Goal: Find specific page/section: Find specific page/section

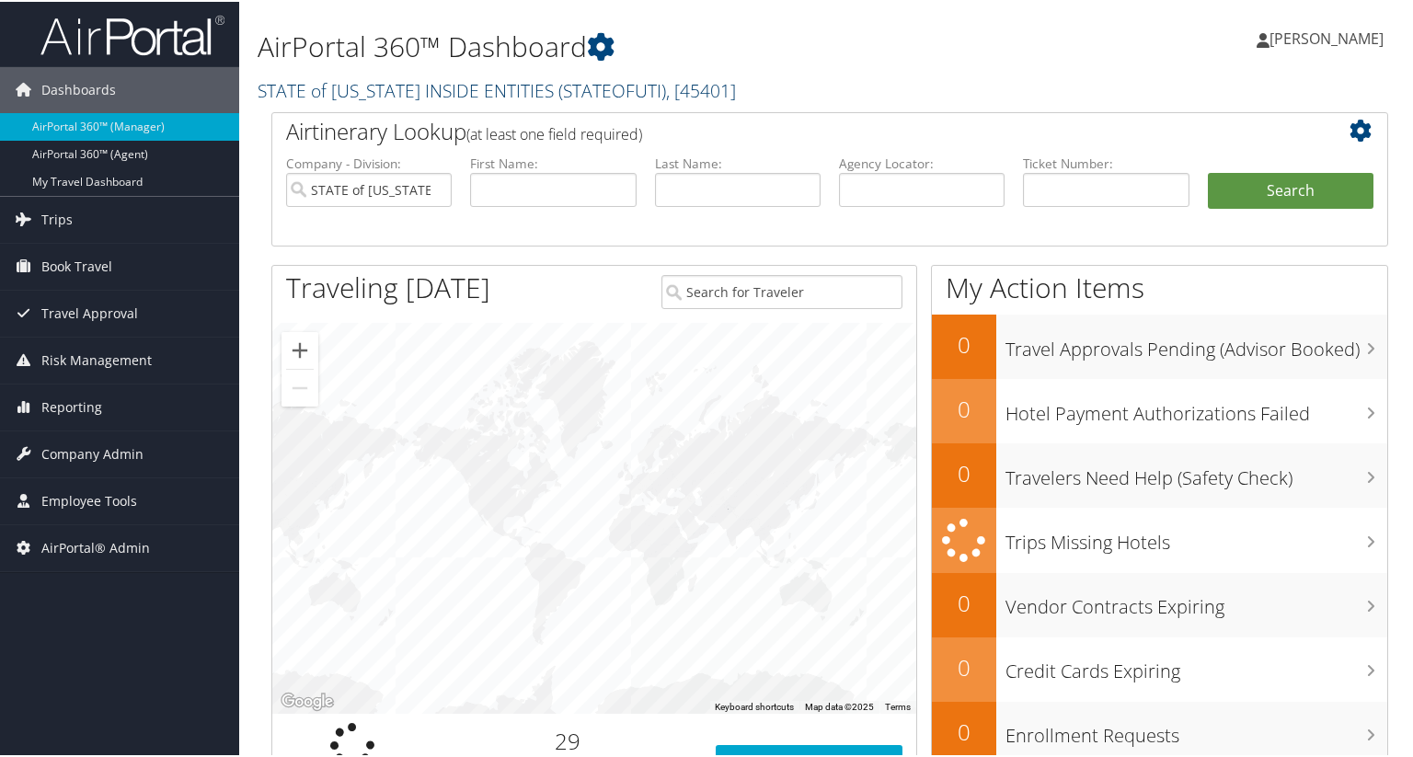
click at [379, 76] on link "STATE of [US_STATE] INSIDE ENTITIES ( STATEOFUTI ) , [ 45401 ]" at bounding box center [497, 88] width 478 height 25
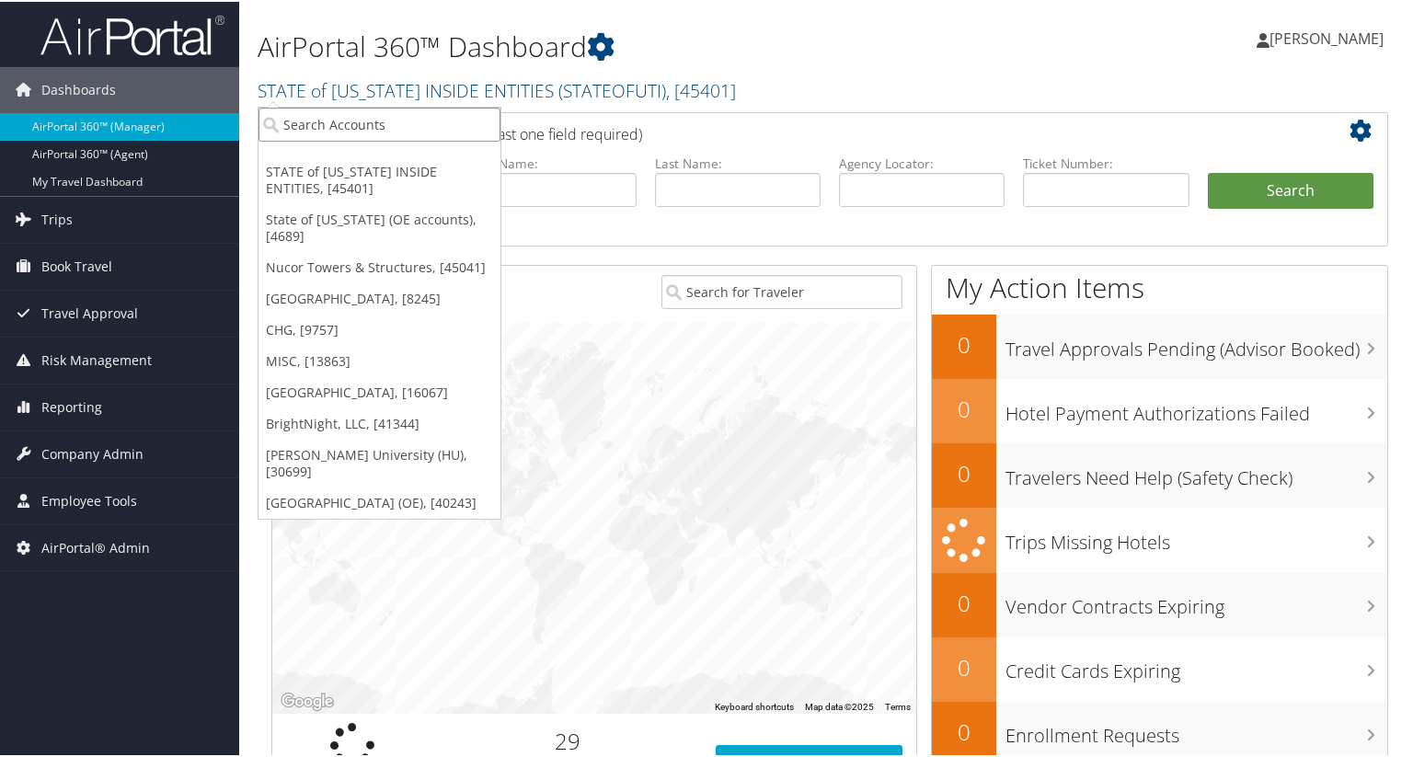
click at [331, 126] on input "search" at bounding box center [380, 123] width 242 height 34
type input "us ski"
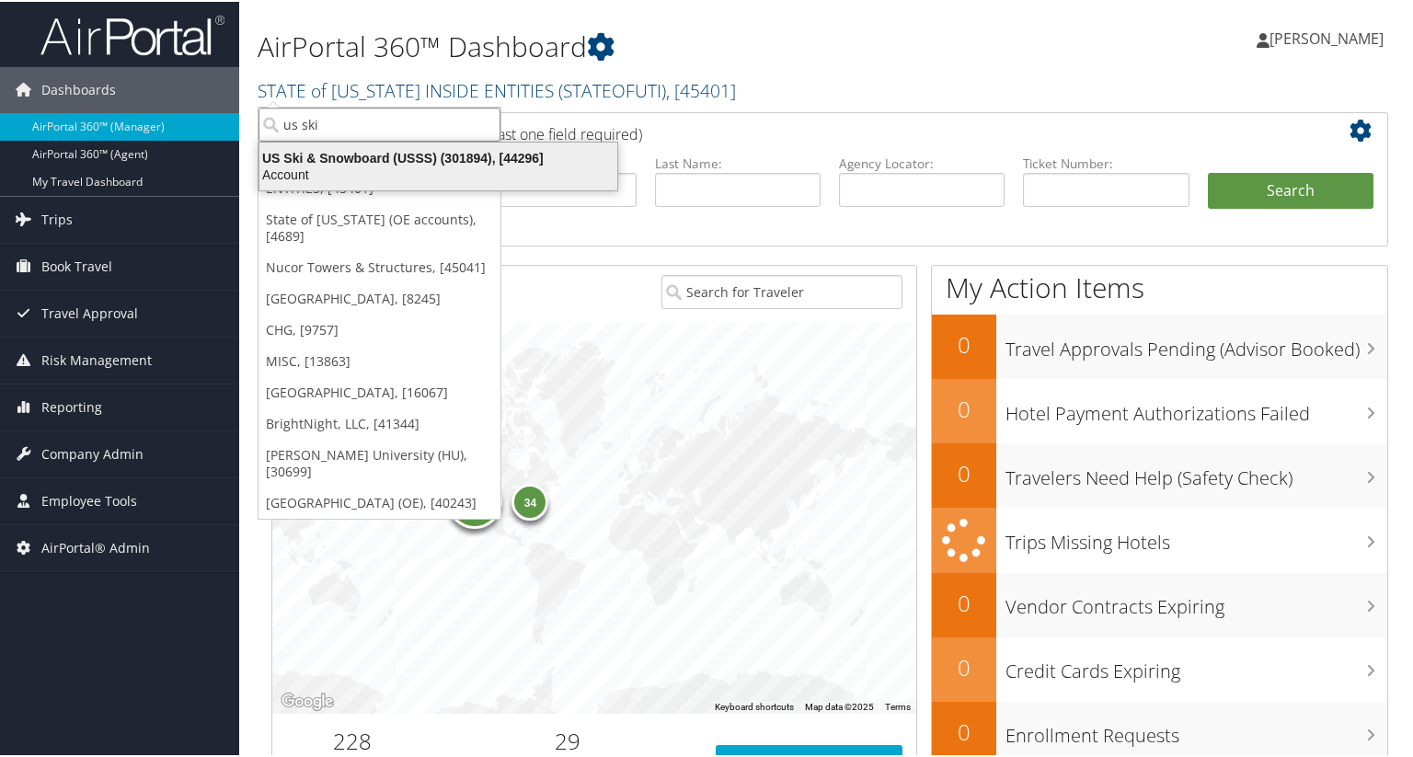
click at [367, 167] on div "Account" at bounding box center [438, 173] width 380 height 17
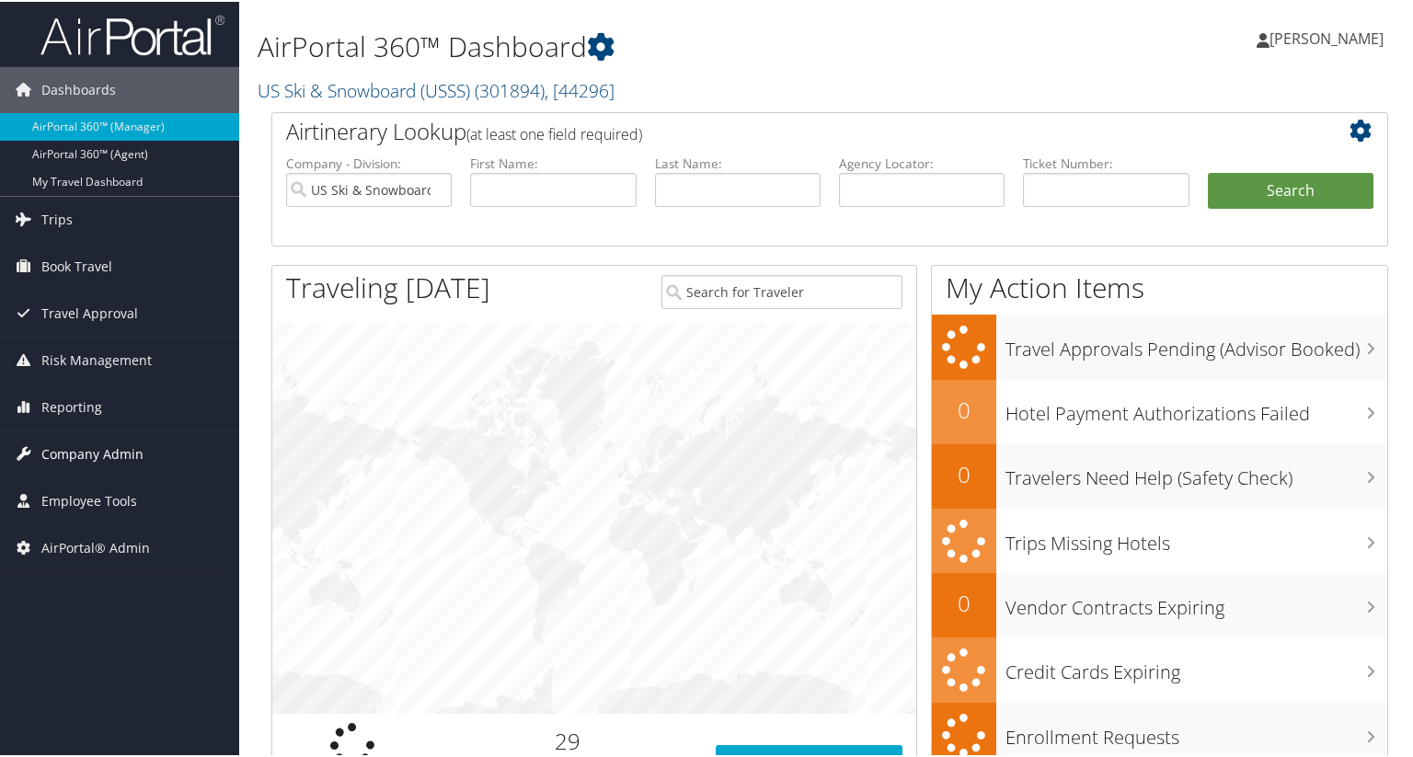
click at [84, 451] on span "Company Admin" at bounding box center [92, 453] width 102 height 46
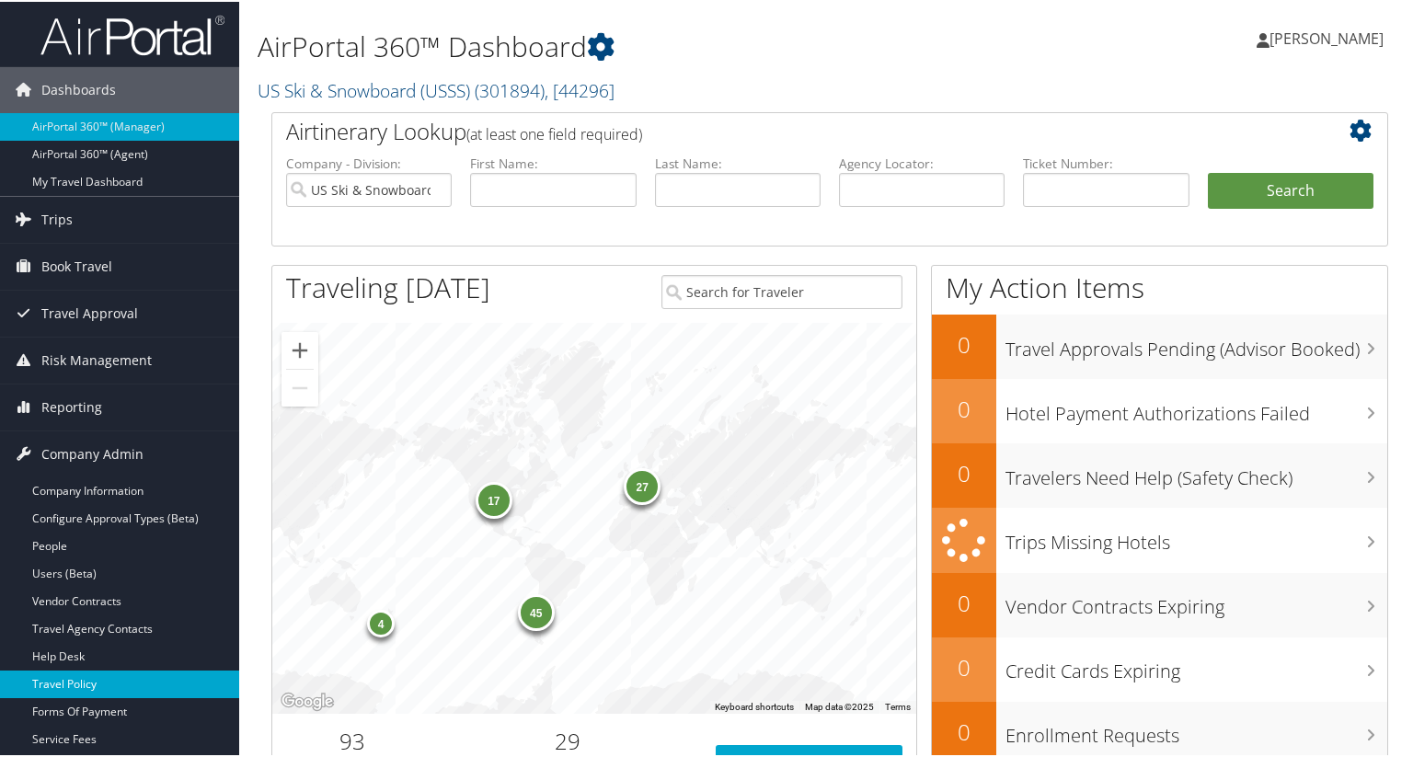
click at [82, 684] on link "Travel Policy" at bounding box center [119, 683] width 239 height 28
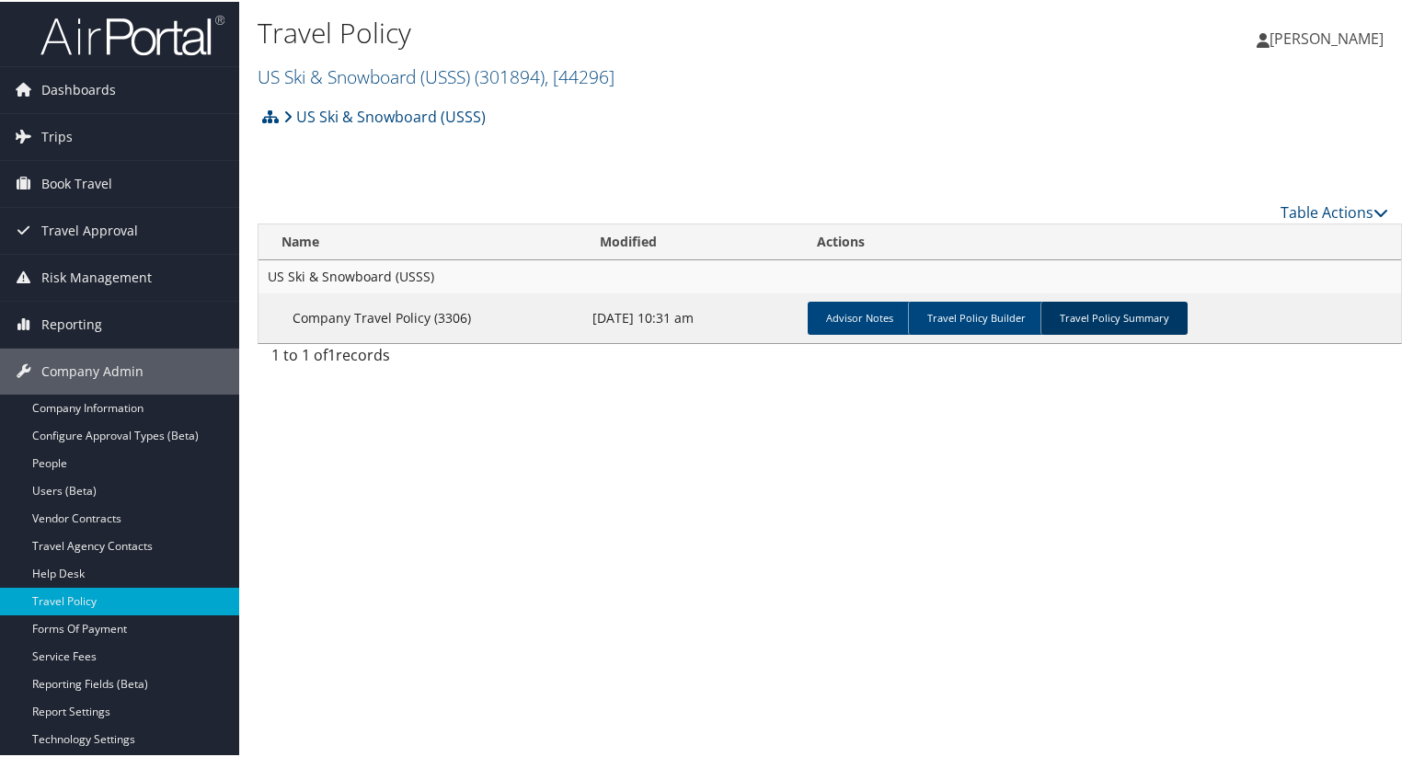
click at [1092, 323] on link "Travel Policy Summary" at bounding box center [1113, 316] width 147 height 33
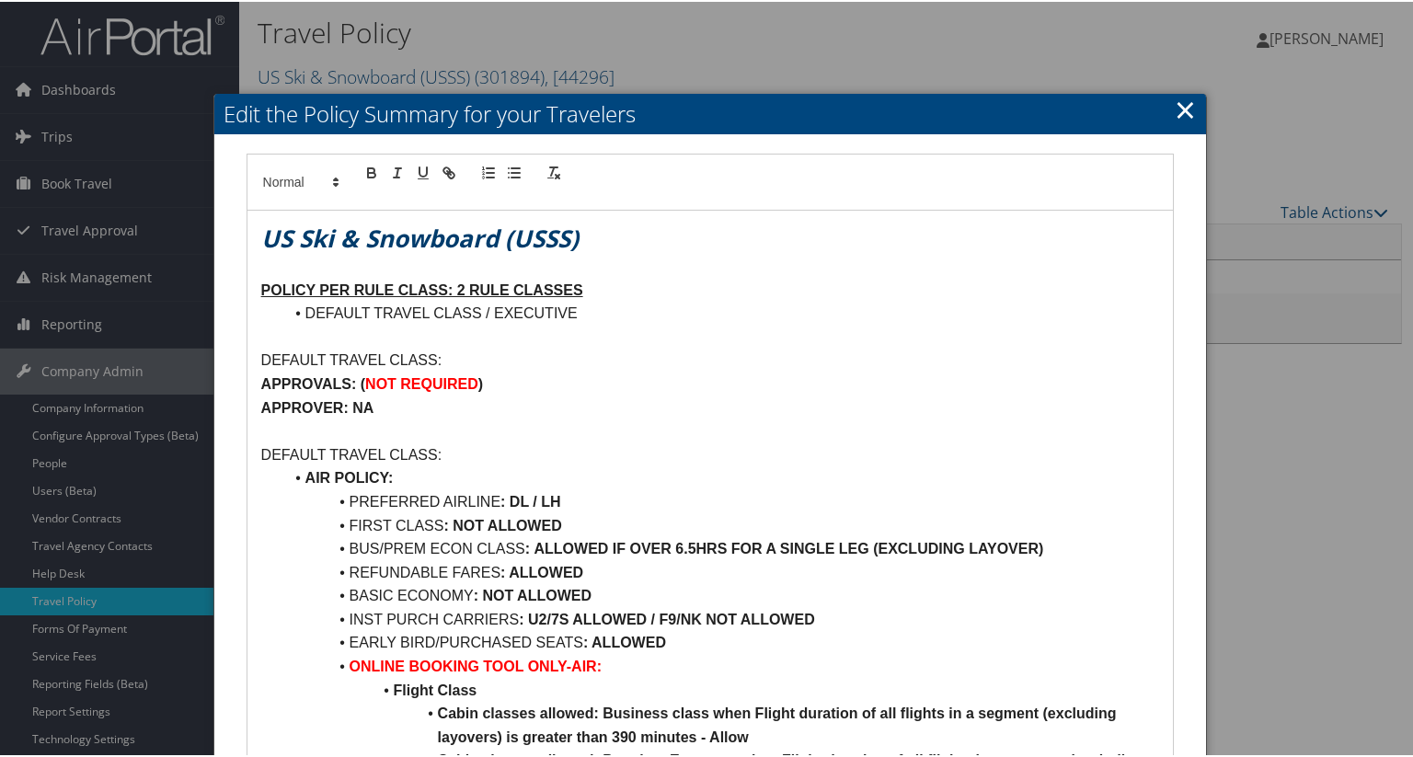
click at [809, 332] on p at bounding box center [710, 336] width 899 height 24
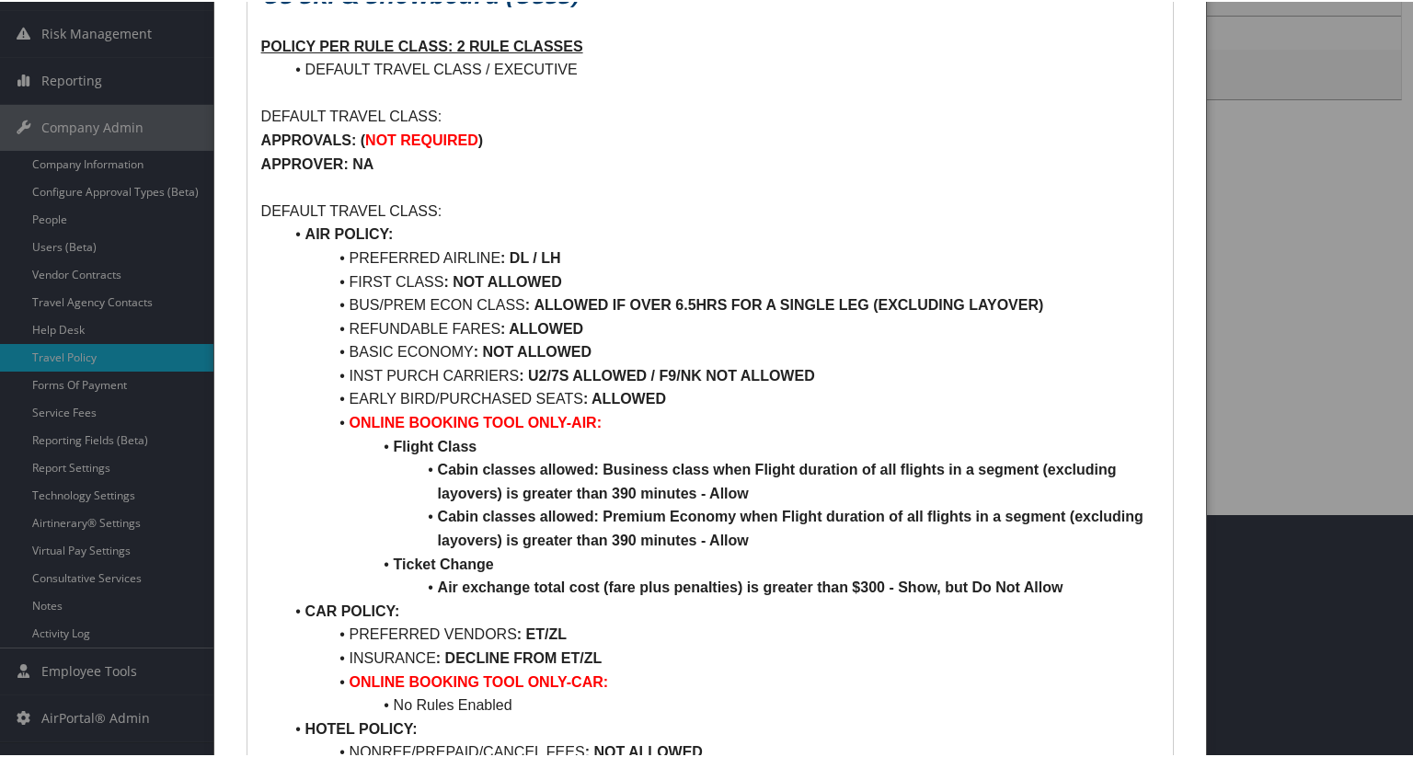
scroll to position [460, 0]
